Goal: Task Accomplishment & Management: Use online tool/utility

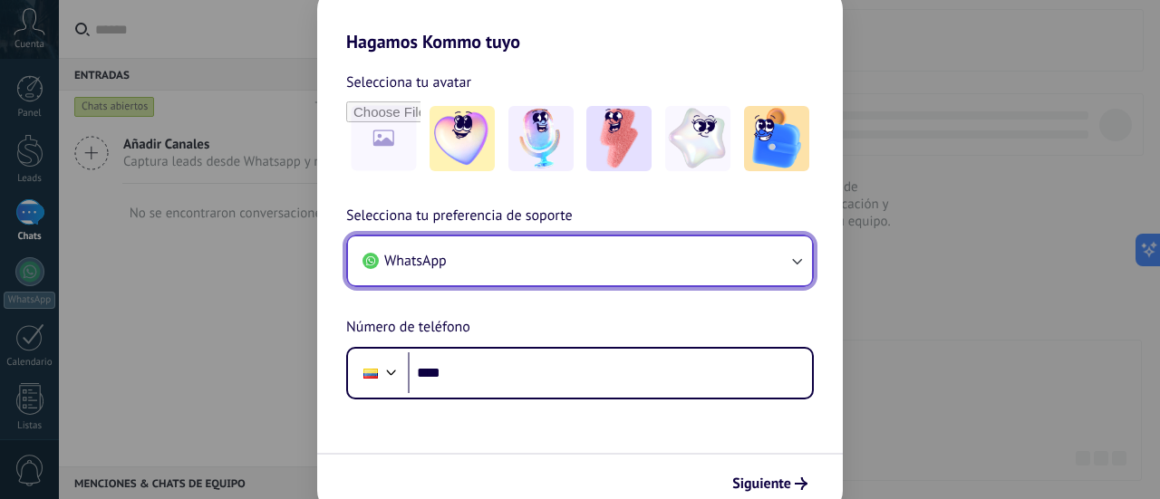
click at [551, 267] on button "WhatsApp" at bounding box center [580, 260] width 464 height 49
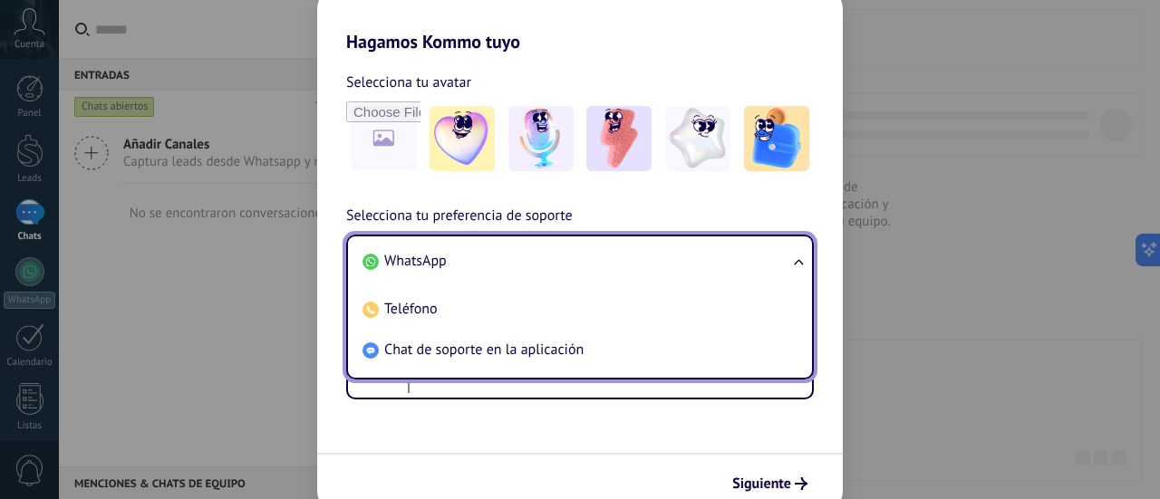
click at [538, 256] on li "WhatsApp" at bounding box center [576, 261] width 442 height 41
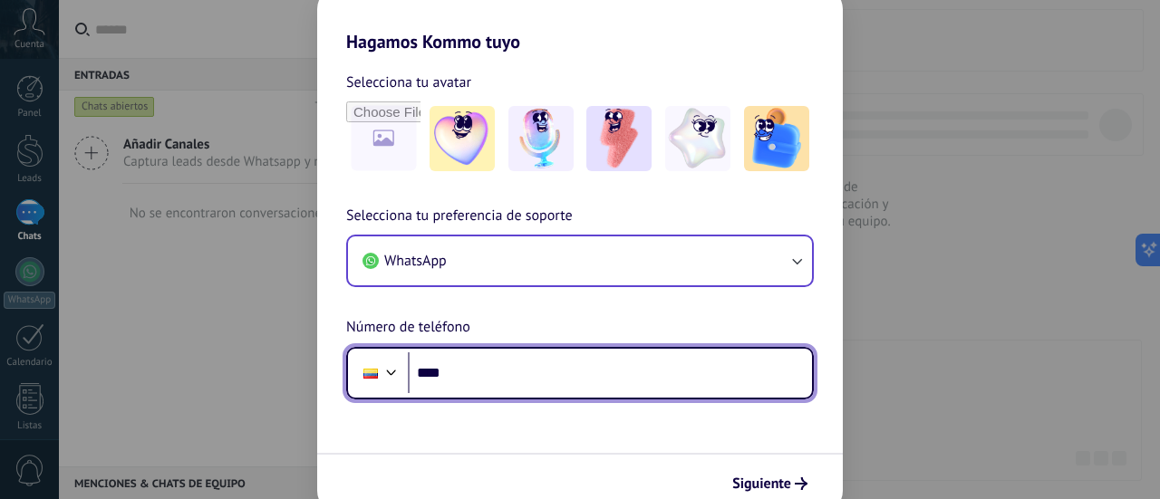
click at [621, 393] on input "****" at bounding box center [610, 373] width 404 height 42
type input "**********"
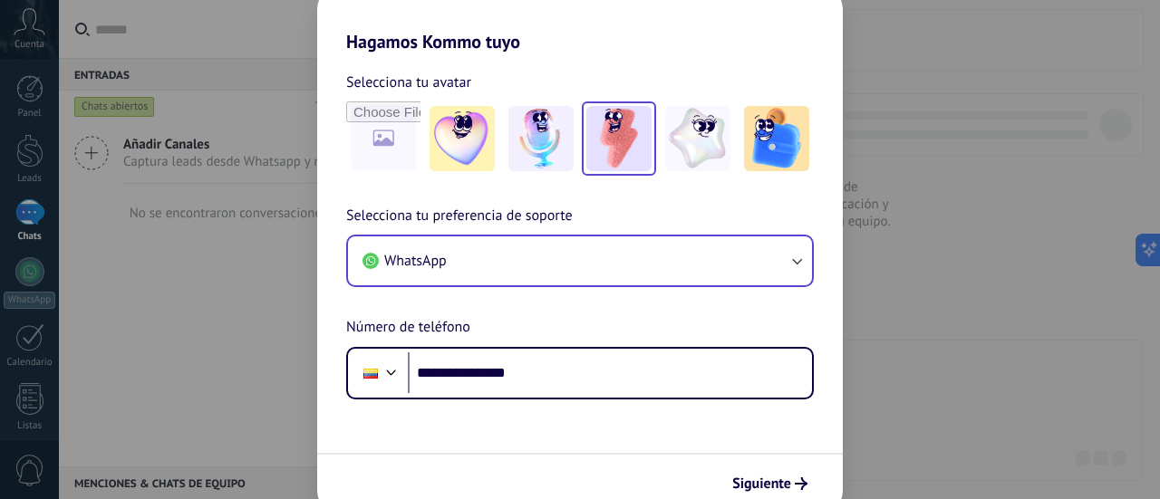
click at [638, 149] on img at bounding box center [618, 138] width 65 height 65
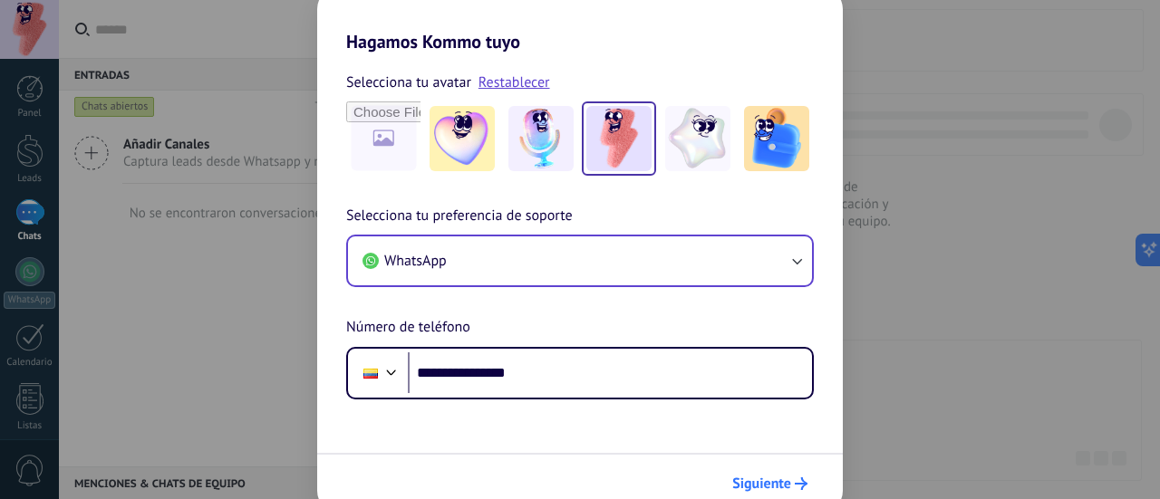
click at [788, 483] on span "Siguiente" at bounding box center [761, 483] width 59 height 13
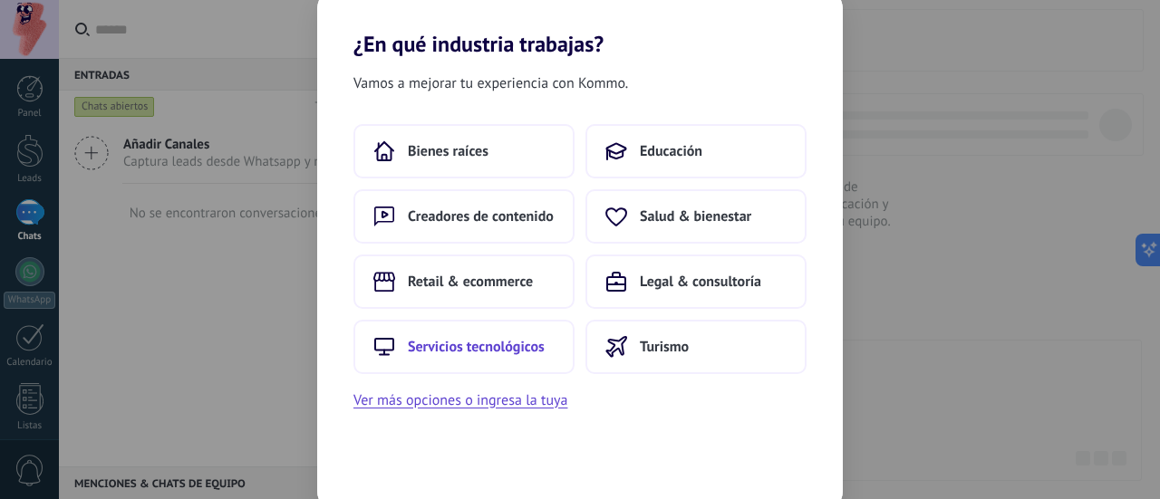
click at [523, 343] on span "Servicios tecnológicos" at bounding box center [476, 347] width 137 height 18
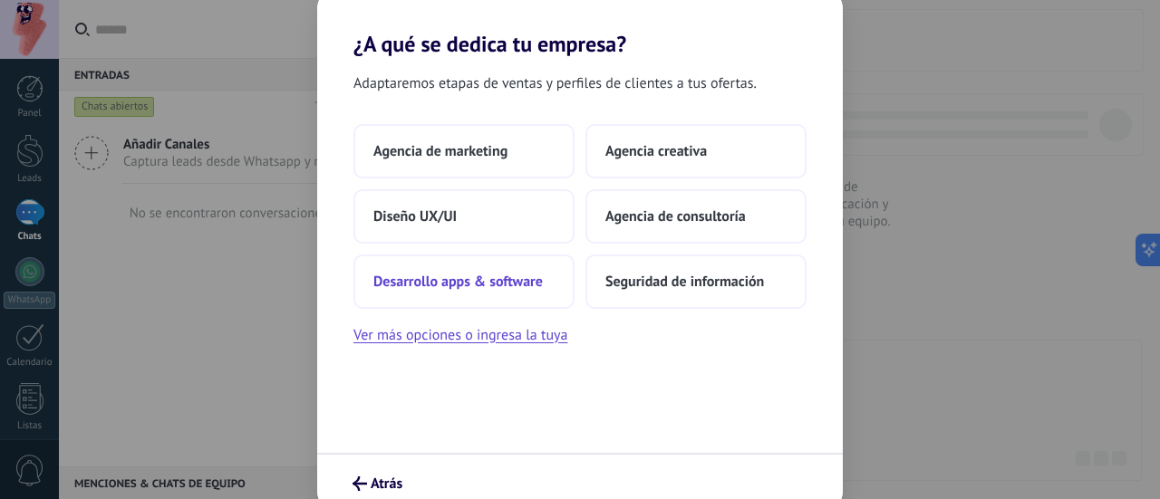
click at [532, 283] on span "Desarrollo apps & software" at bounding box center [457, 282] width 169 height 18
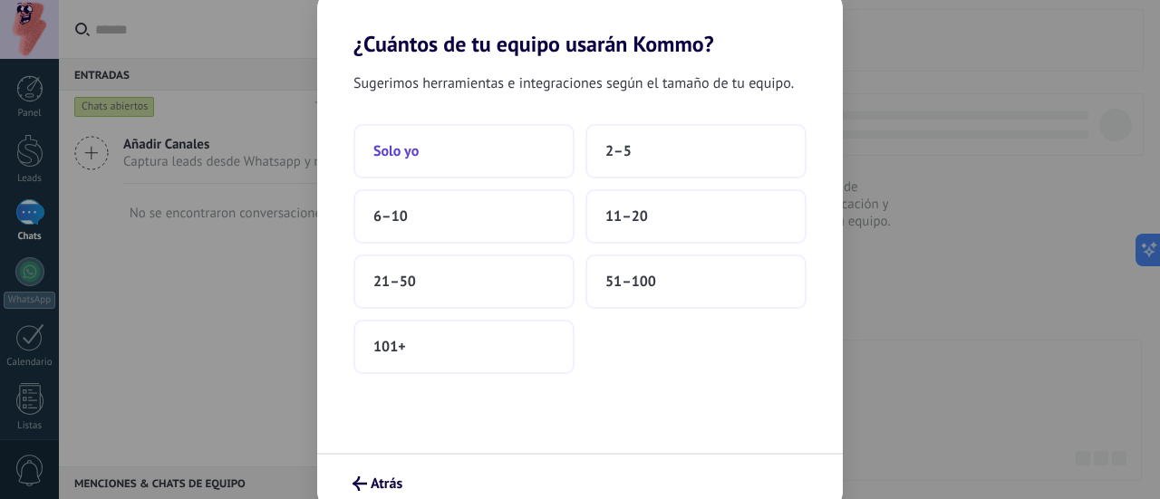
click at [478, 153] on button "Solo yo" at bounding box center [463, 151] width 221 height 54
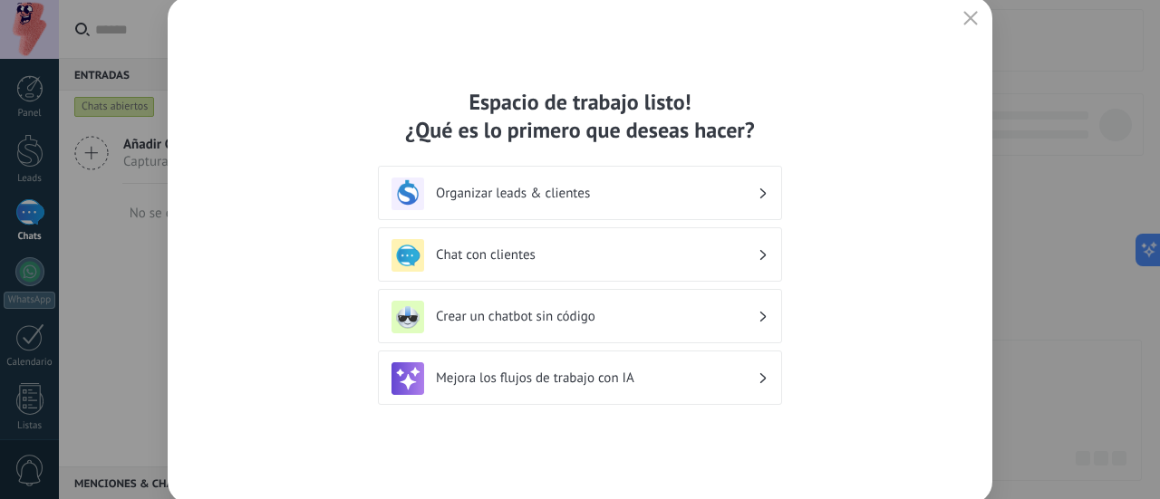
click at [660, 262] on h3 "Chat con clientes" at bounding box center [597, 254] width 322 height 17
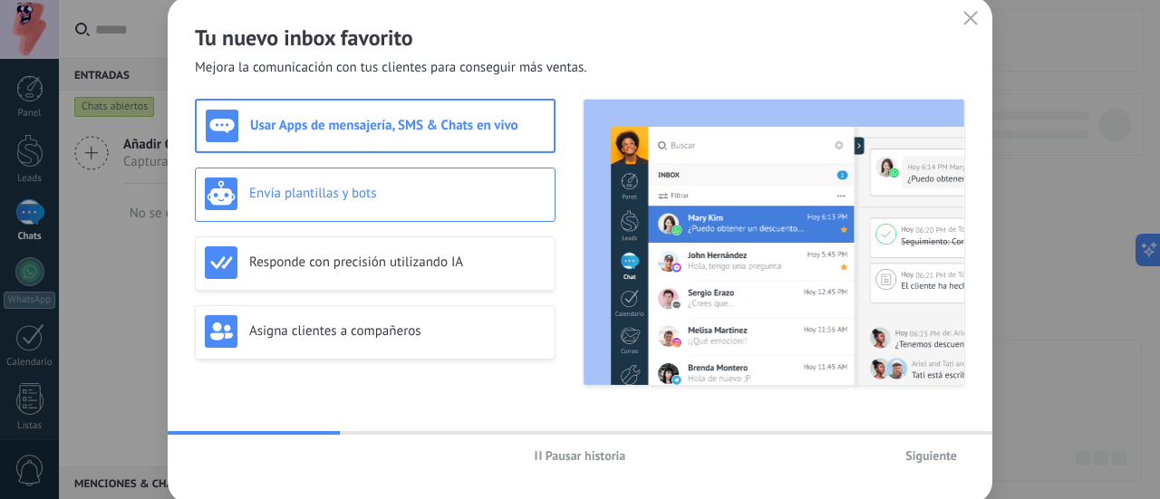
click at [473, 198] on h3 "Envía plantillas y bots" at bounding box center [397, 193] width 296 height 17
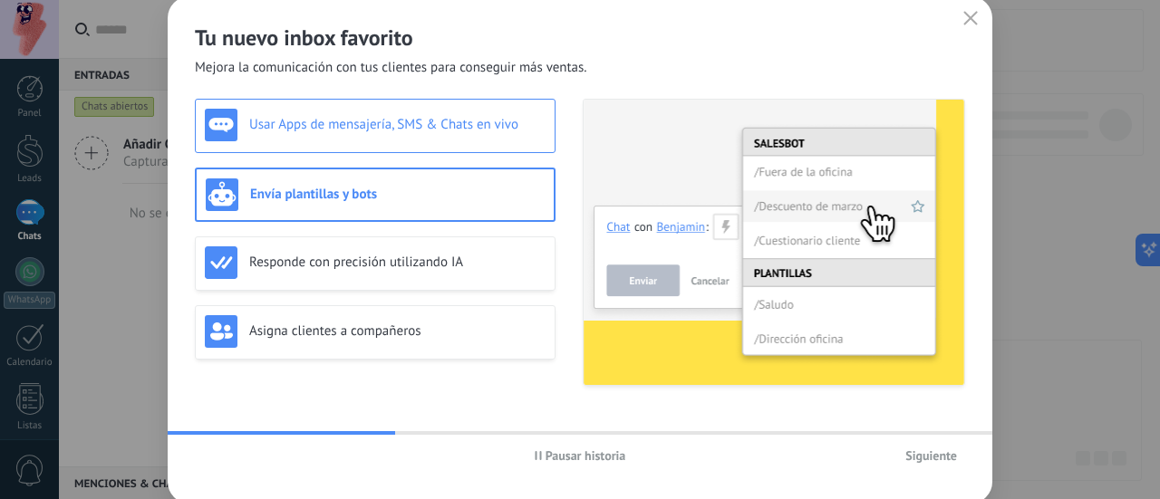
click at [444, 136] on div "Usar Apps de mensajería, SMS & Chats en vivo" at bounding box center [375, 125] width 341 height 33
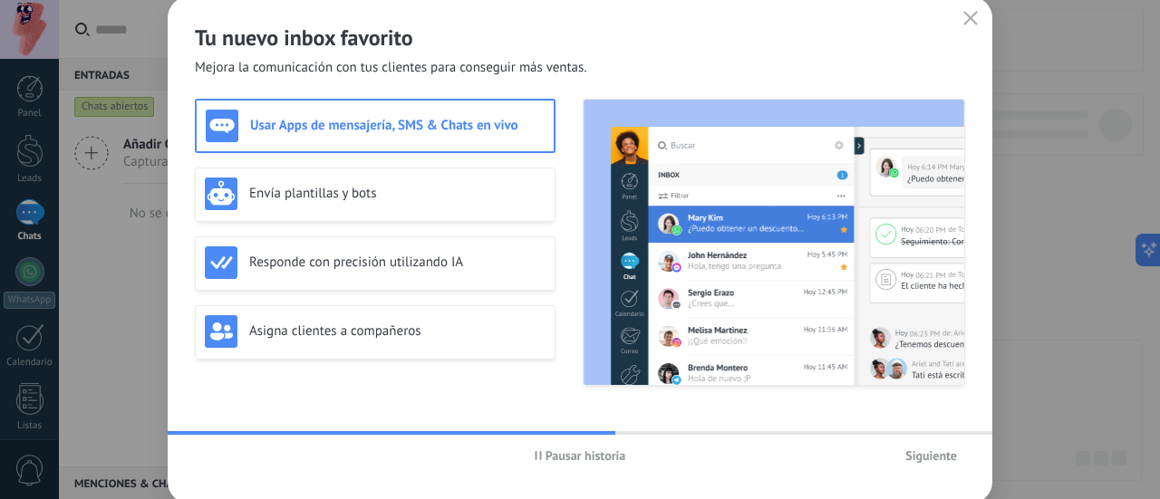
click at [921, 464] on button "Siguiente" at bounding box center [931, 455] width 68 height 27
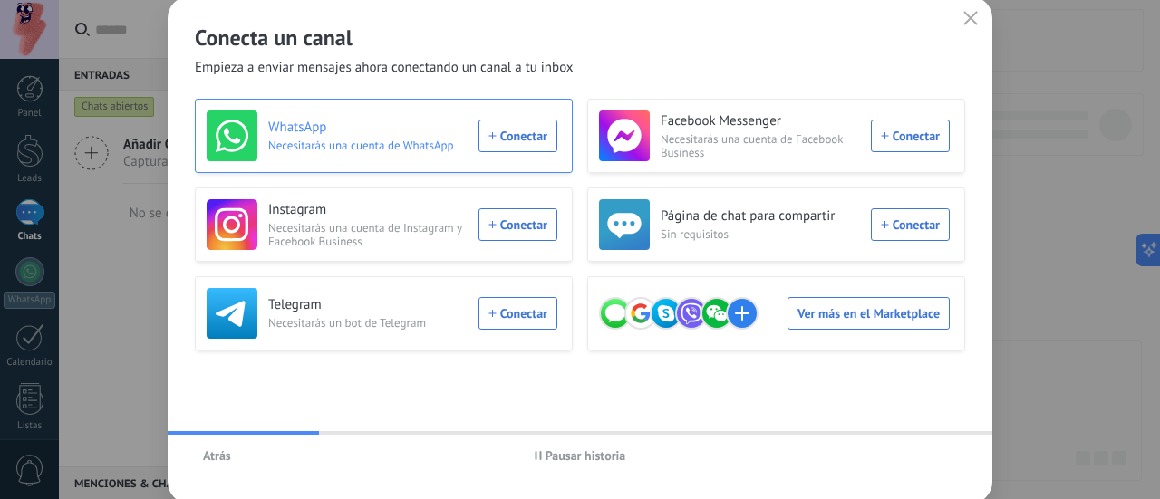
click at [517, 137] on div "WhatsApp Necesitarás una cuenta de WhatsApp Conectar" at bounding box center [382, 136] width 351 height 51
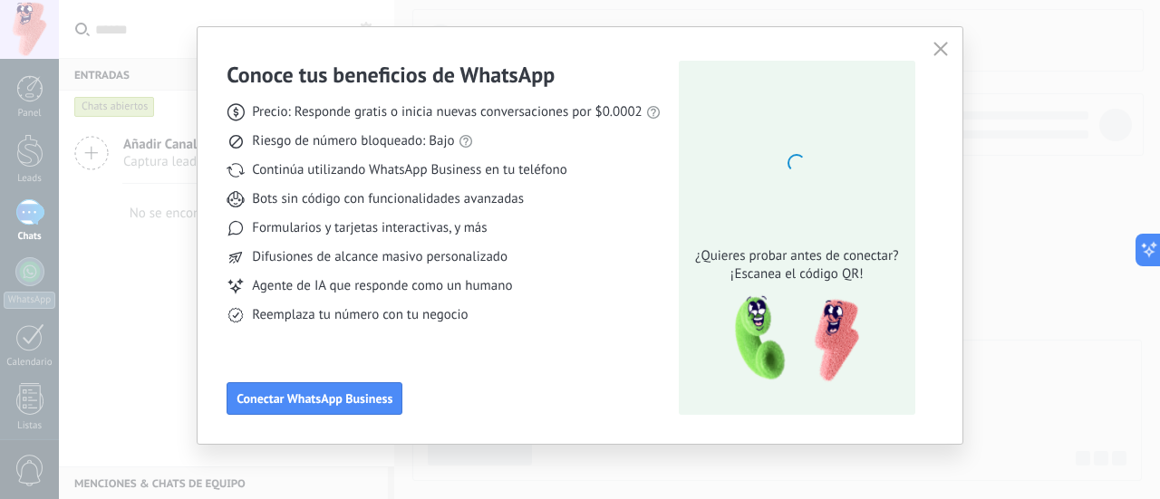
scroll to position [36, 0]
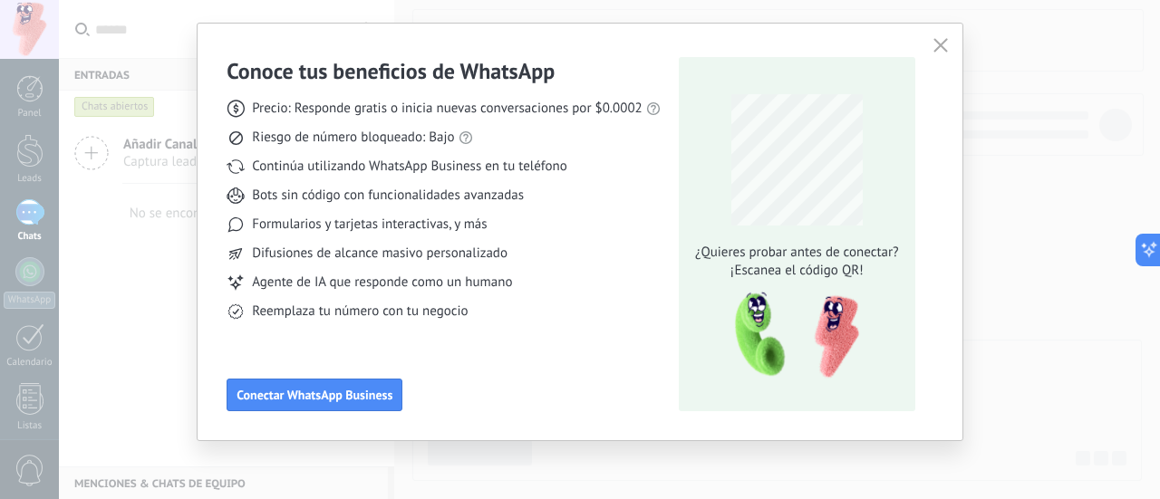
click at [946, 42] on button "button" at bounding box center [941, 46] width 24 height 25
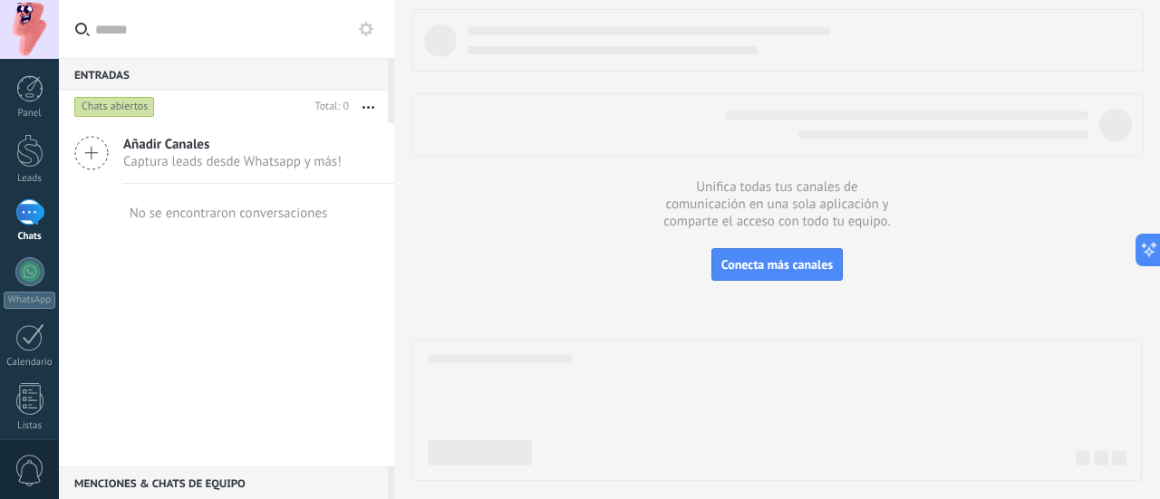
scroll to position [253, 0]
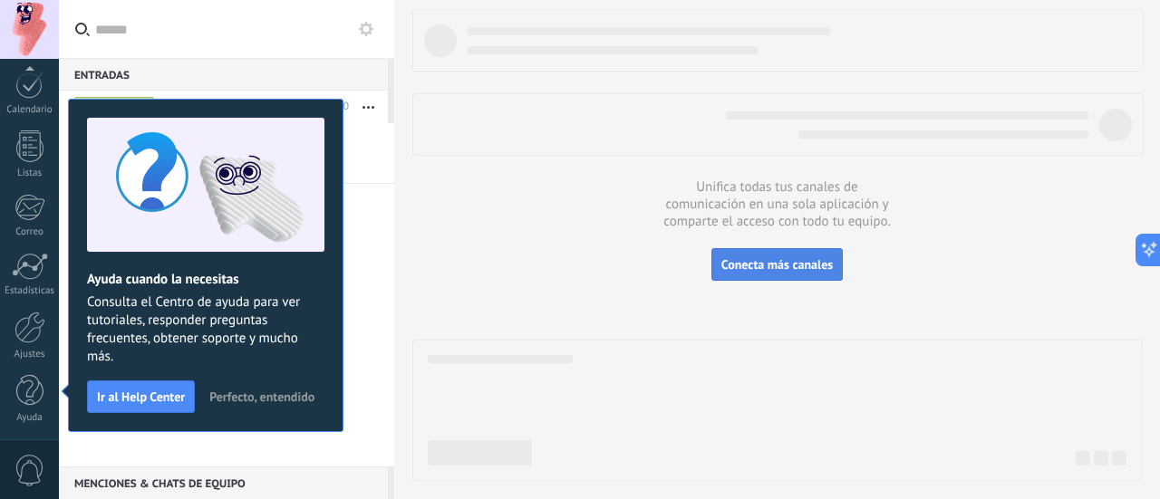
click at [779, 256] on button "Conecta más canales" at bounding box center [776, 264] width 131 height 33
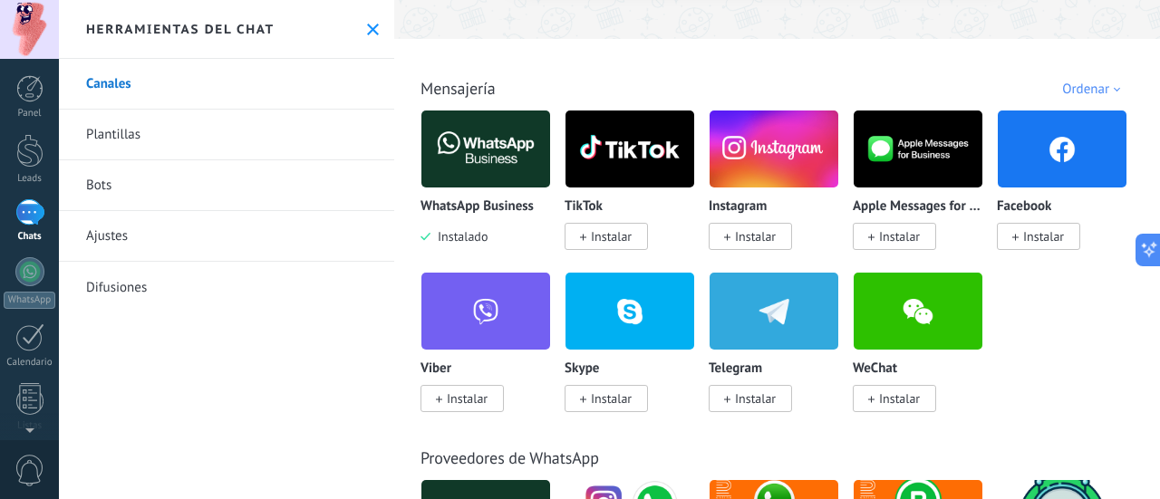
scroll to position [257, 0]
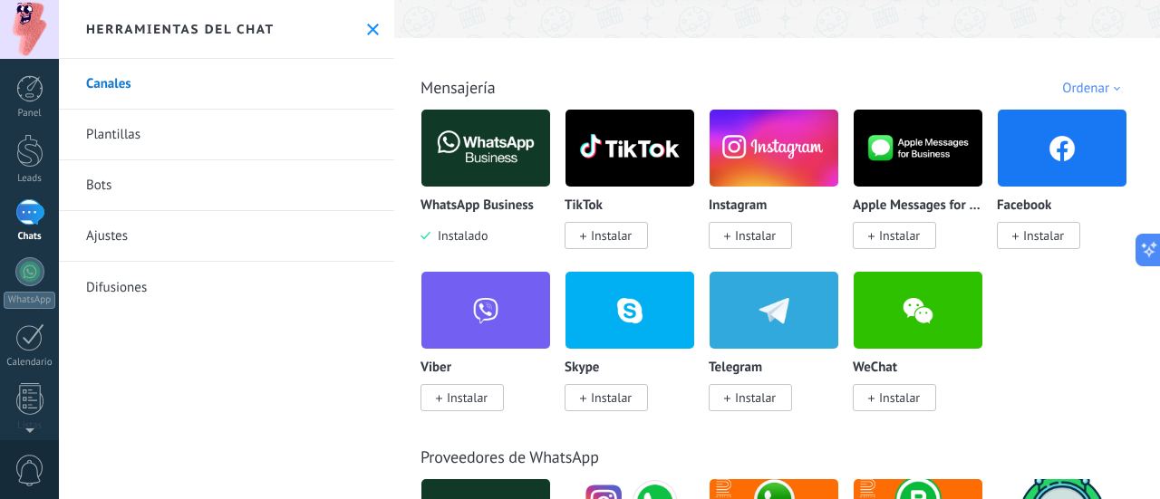
click at [636, 240] on span "Instalar" at bounding box center [605, 235] width 83 height 27
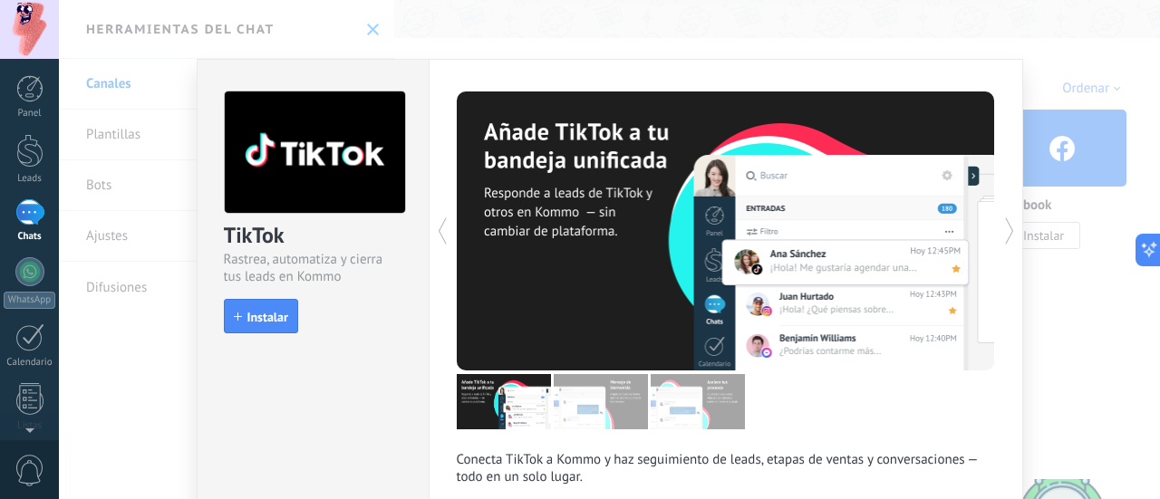
scroll to position [27, 0]
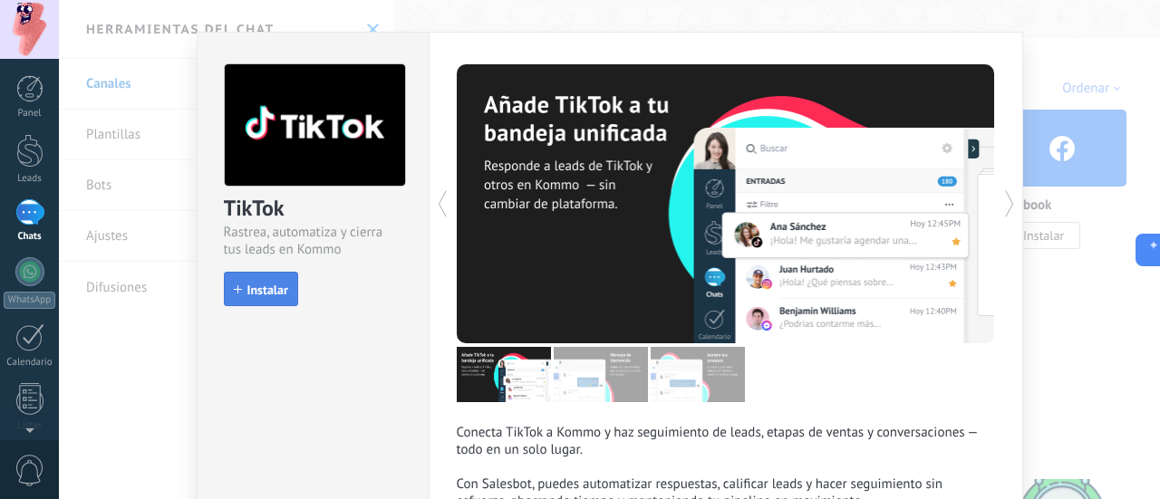
click at [280, 296] on span "Instalar" at bounding box center [267, 290] width 41 height 13
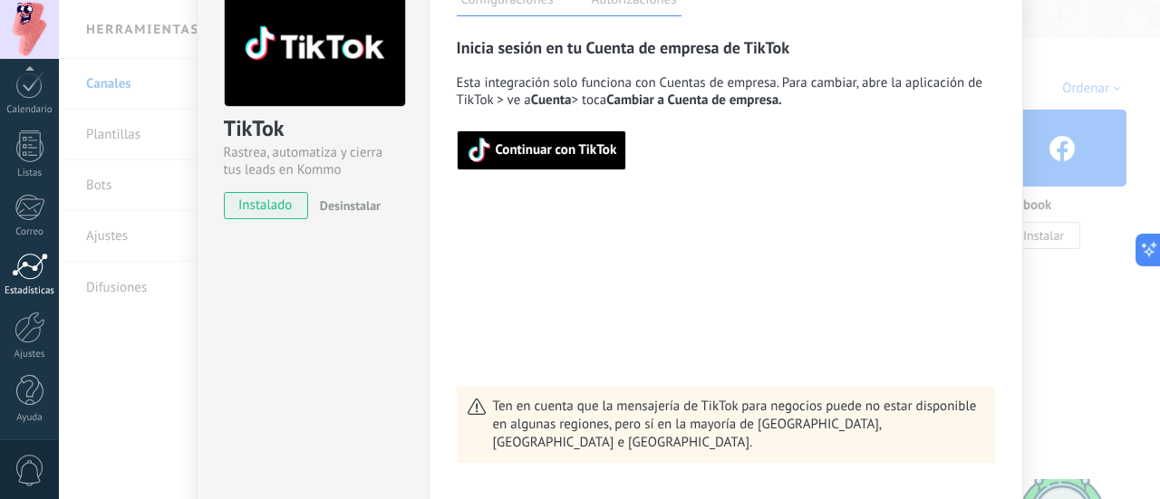
scroll to position [0, 0]
click at [594, 152] on span "Continuar con TikTok" at bounding box center [556, 150] width 121 height 13
click at [1090, 255] on div "TikTok Rastrea, automatiza y cierra tus leads en Kommo instalado Desinstalar Co…" at bounding box center [609, 249] width 1101 height 499
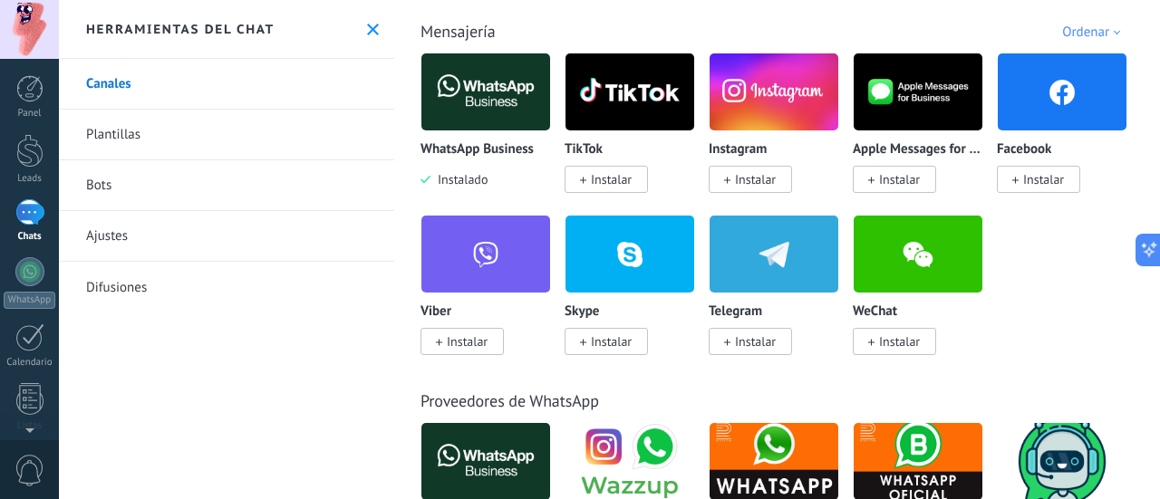
click at [147, 169] on link "Bots" at bounding box center [226, 185] width 335 height 51
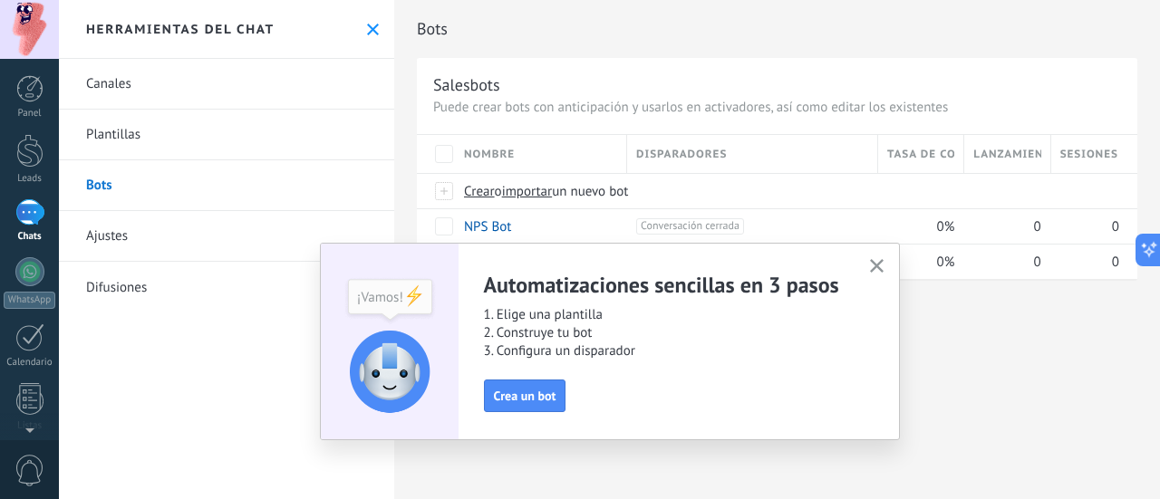
click at [881, 276] on button "button" at bounding box center [876, 267] width 23 height 24
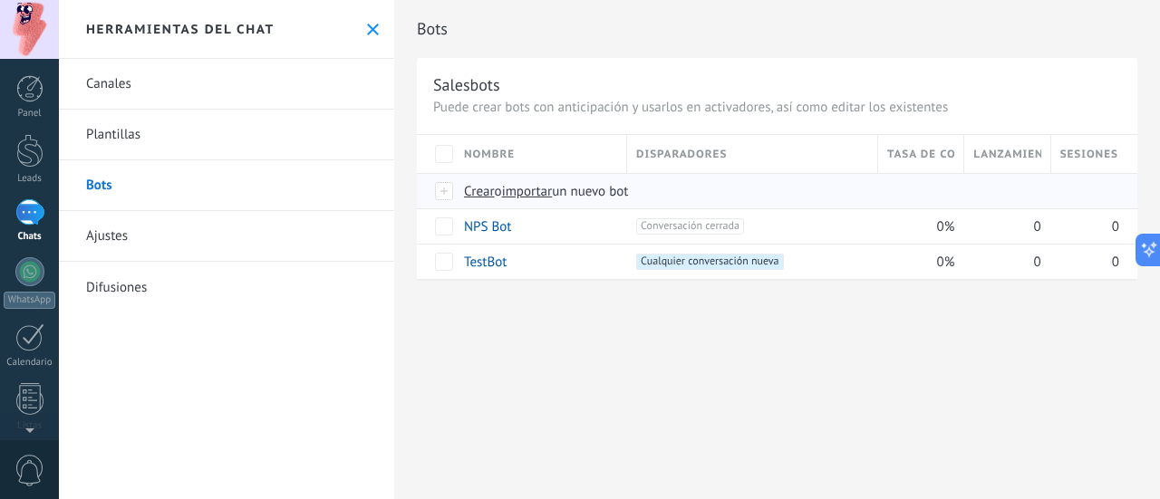
click at [495, 197] on span "o" at bounding box center [498, 191] width 7 height 17
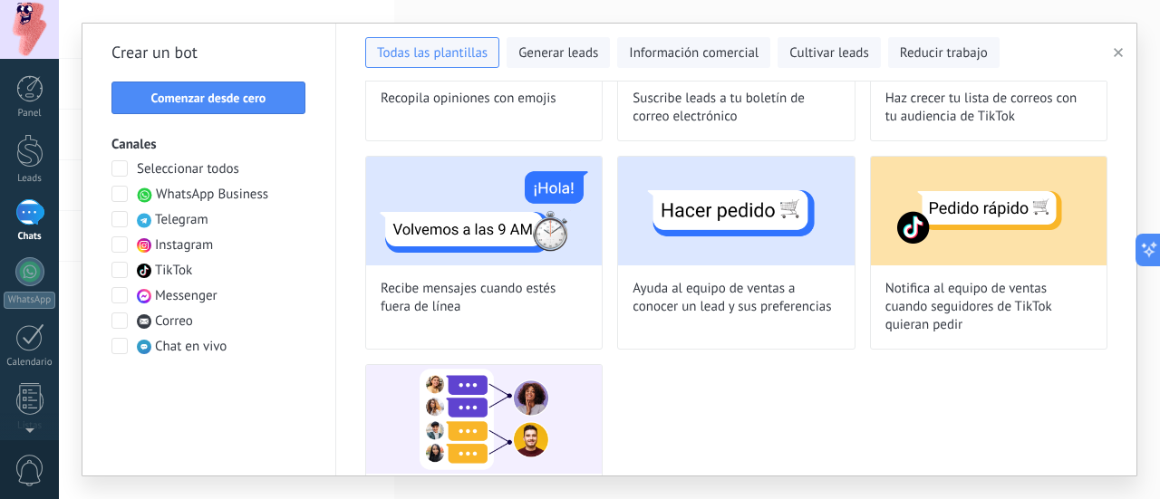
scroll to position [1622, 0]
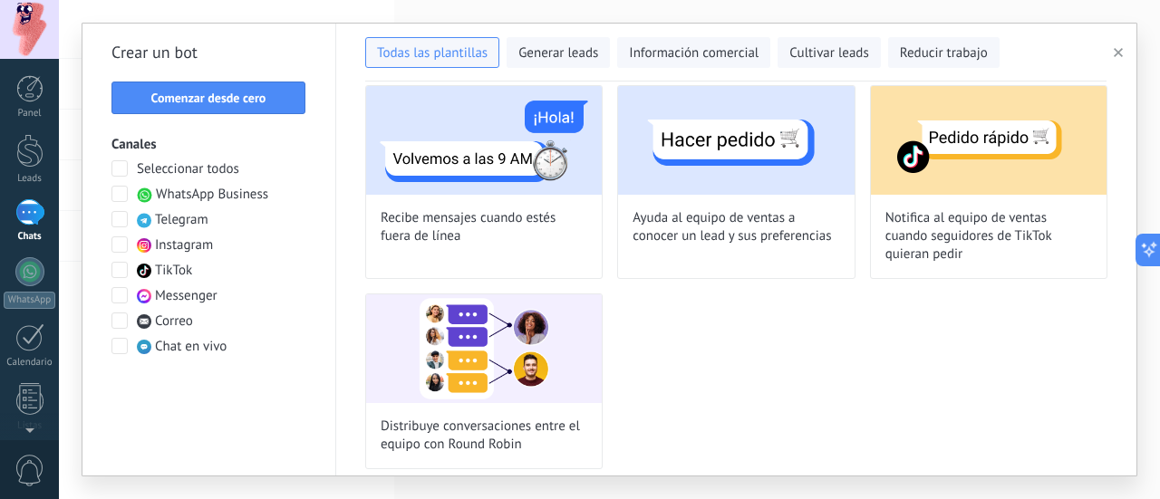
click at [69, 180] on div "**********" at bounding box center [609, 249] width 1101 height 499
click at [1117, 44] on button "button" at bounding box center [1121, 53] width 30 height 22
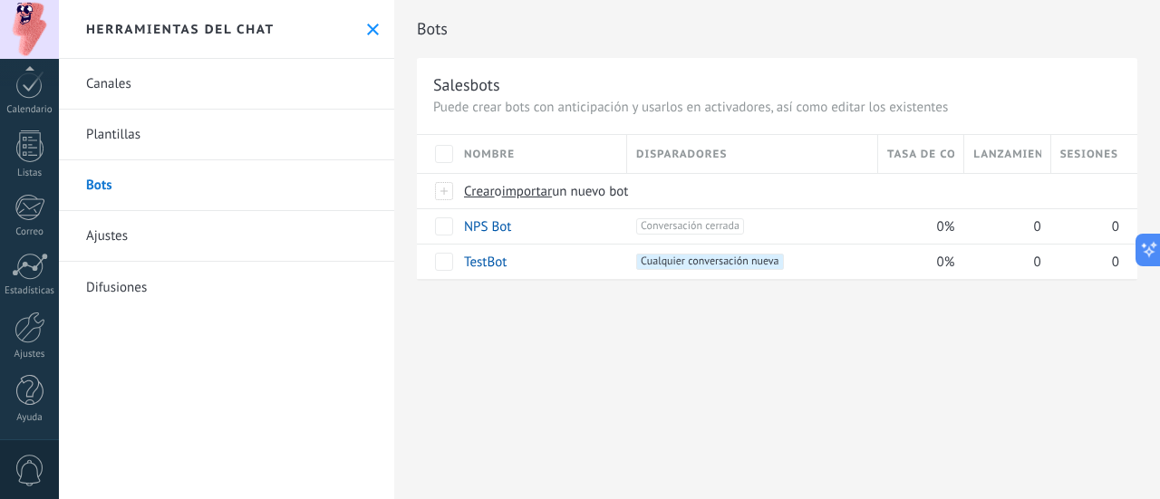
scroll to position [0, 0]
click at [493, 195] on span "Crear" at bounding box center [479, 191] width 31 height 17
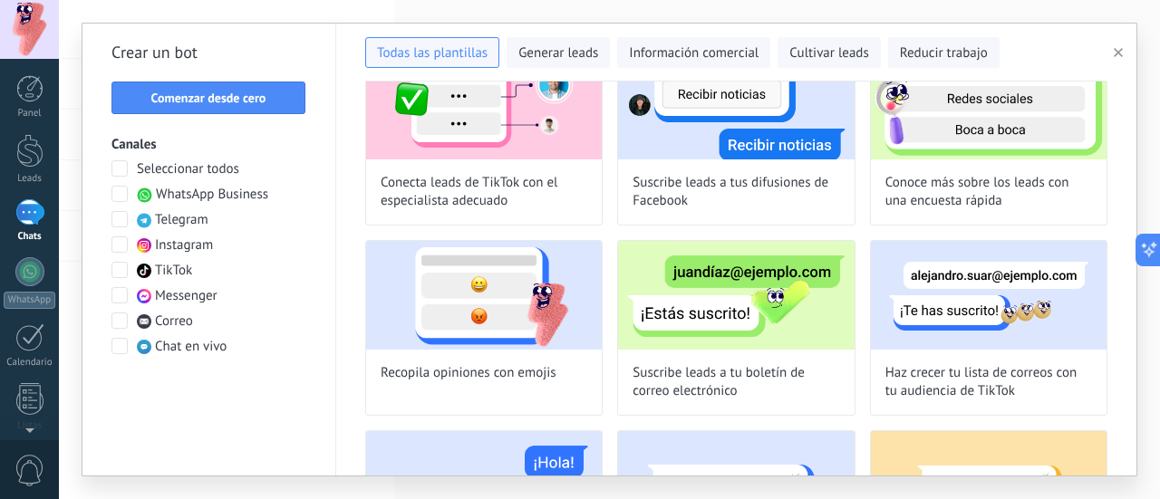
scroll to position [1277, 0]
click at [83, 188] on div "Crear un bot Comenzar desde cero Canales Seleccionar todos WhatsApp Business Te…" at bounding box center [209, 250] width 254 height 452
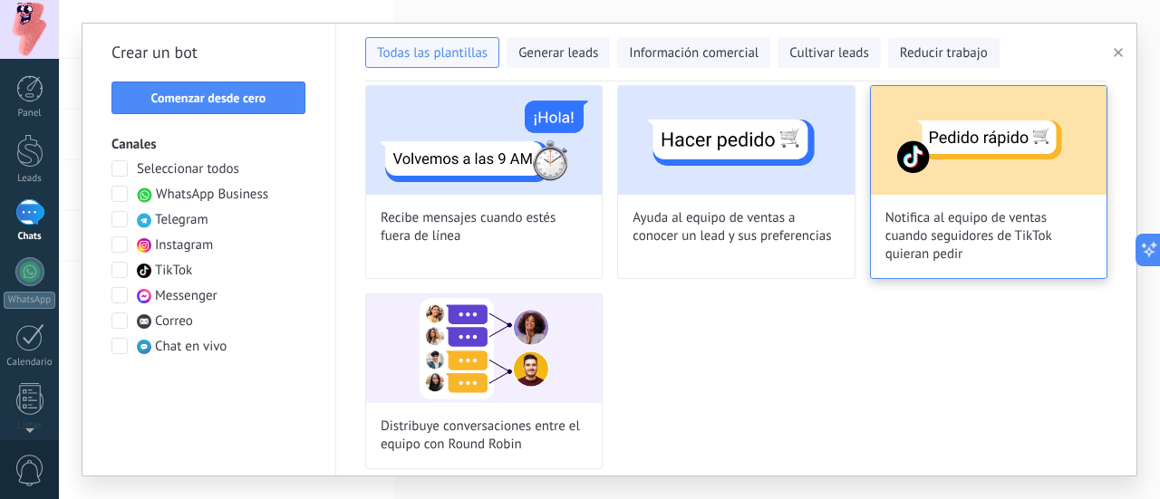
scroll to position [1622, 0]
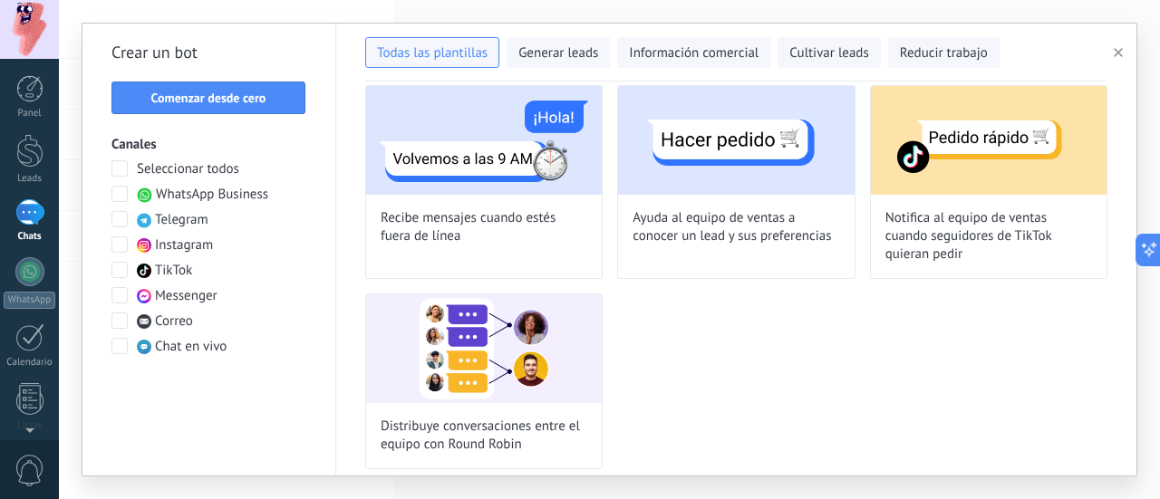
click at [1120, 58] on span "button" at bounding box center [1117, 52] width 9 height 13
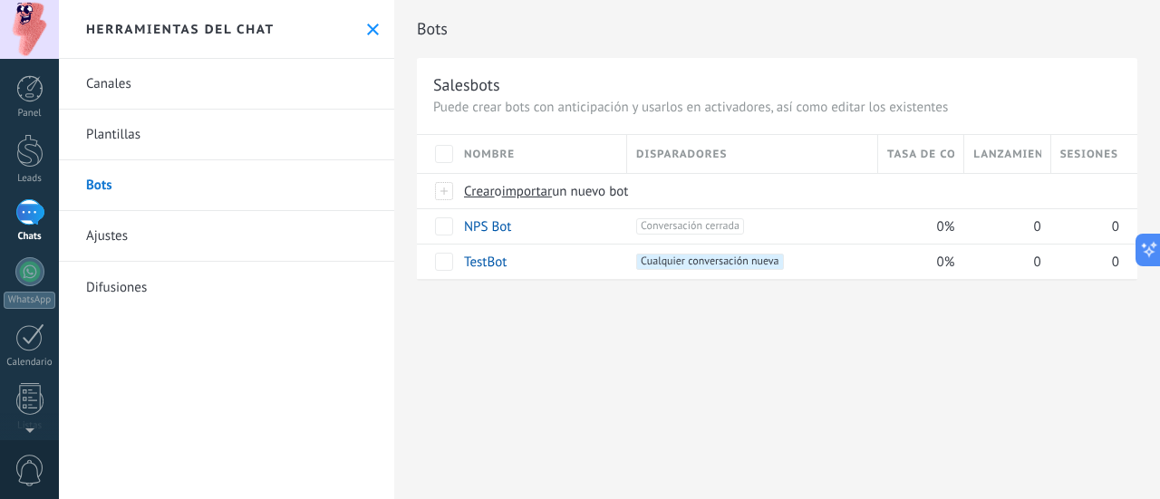
click at [127, 352] on div "Canales [GEOGRAPHIC_DATA] Bots Ajustes Difusiones" at bounding box center [226, 279] width 335 height 440
click at [24, 226] on div at bounding box center [29, 212] width 29 height 26
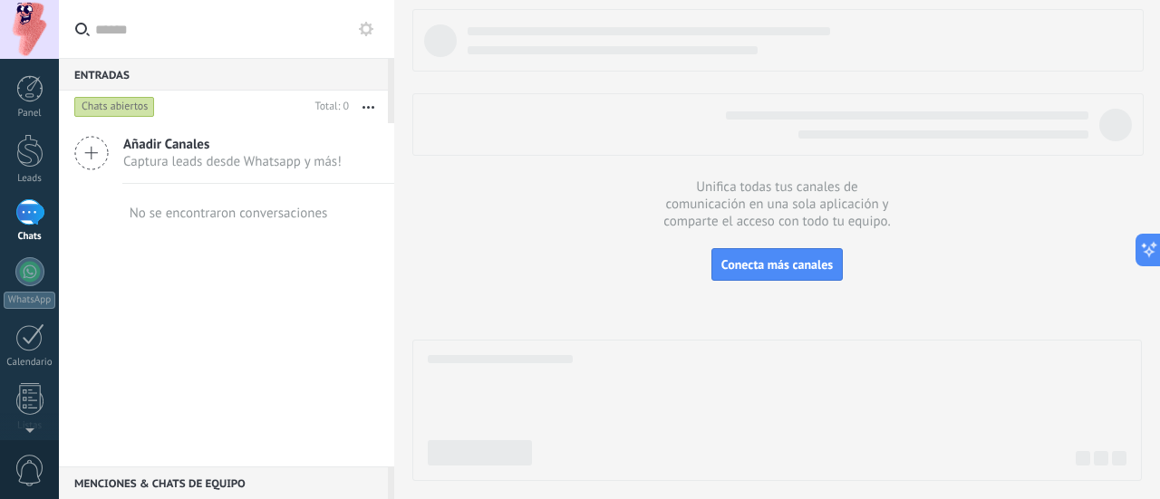
click at [111, 157] on div "Añadir Canales Captura leads desde Whatsapp y más!" at bounding box center [226, 153] width 335 height 61
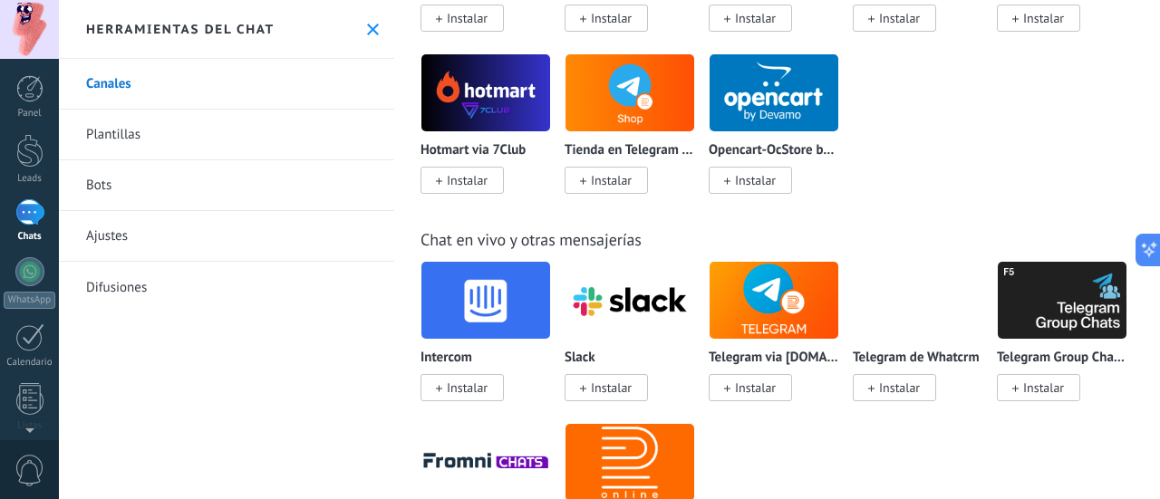
scroll to position [1215, 0]
